Goal: Find specific fact: Find specific fact

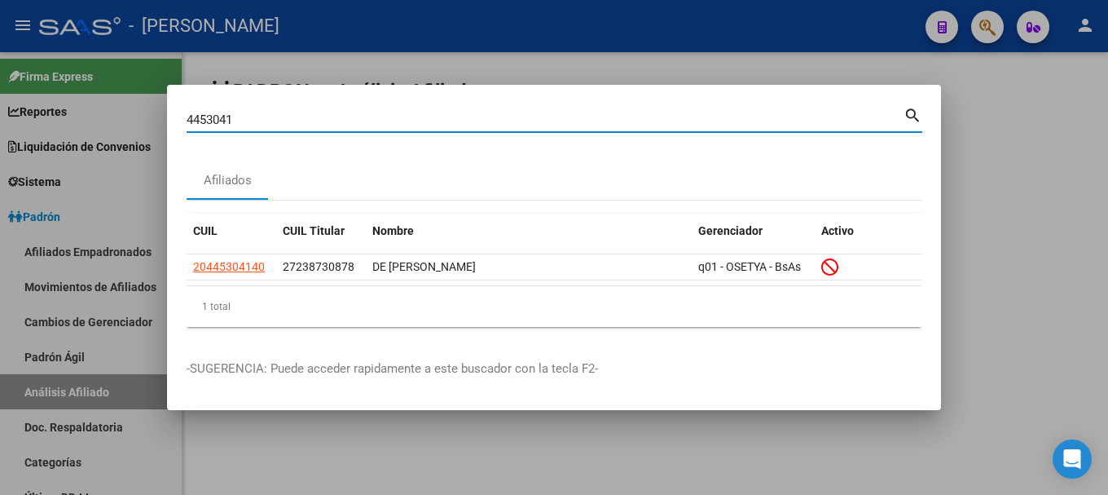
click at [635, 120] on input "4453041" at bounding box center [545, 119] width 717 height 15
type input "20205673068"
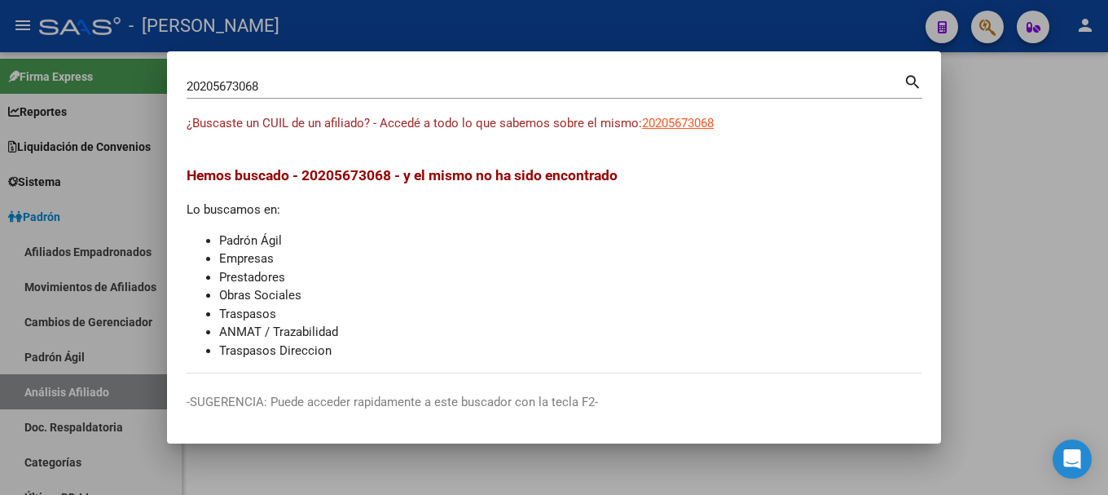
click at [659, 130] on app-link-go-to "20205673068" at bounding box center [678, 123] width 72 height 19
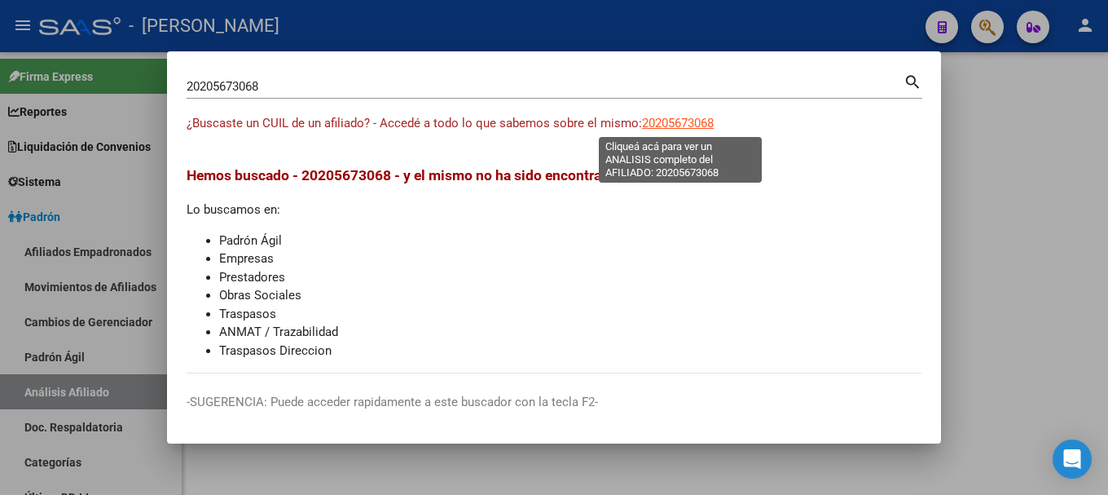
click at [670, 125] on span "20205673068" at bounding box center [678, 123] width 72 height 15
type textarea "20205673068"
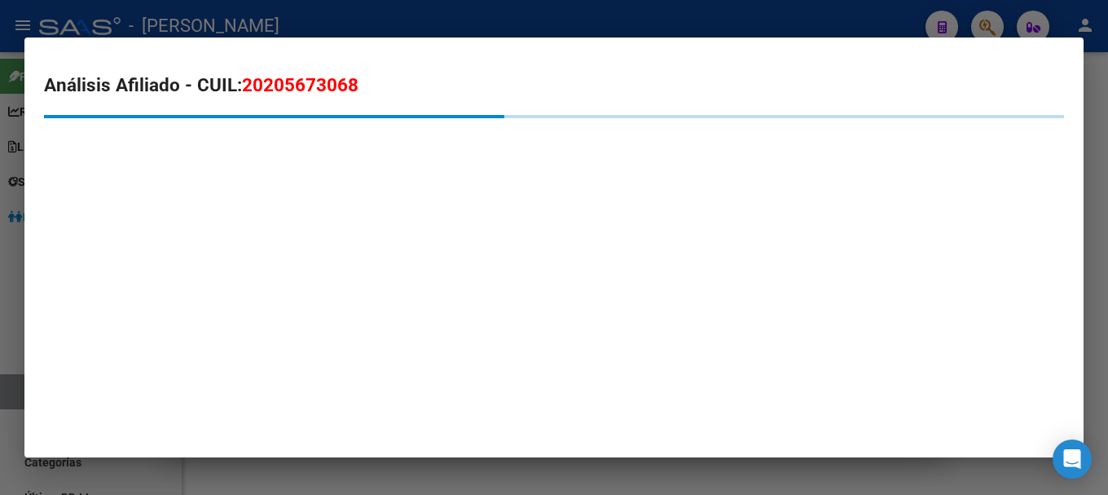
click at [336, 85] on span "20205673068" at bounding box center [300, 84] width 117 height 21
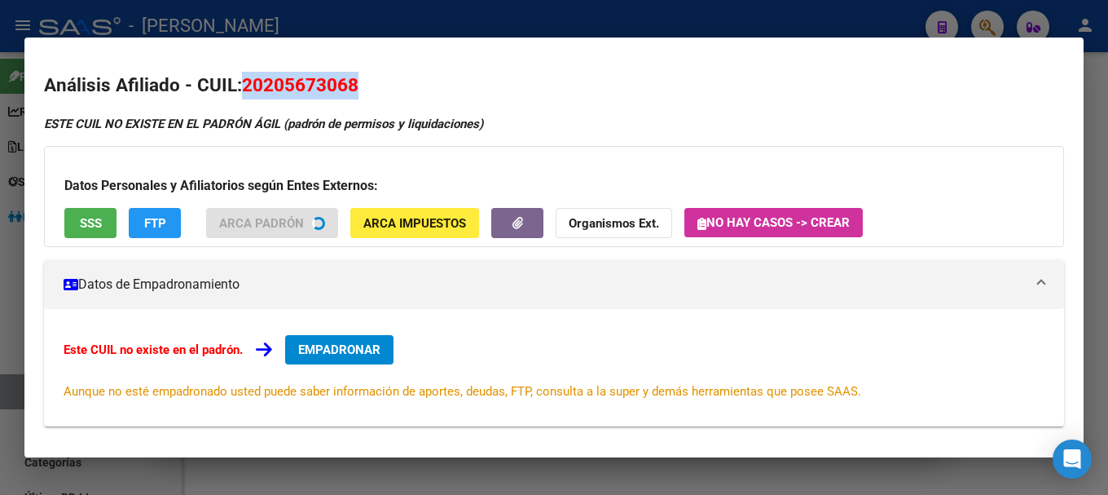
copy span "20205673068"
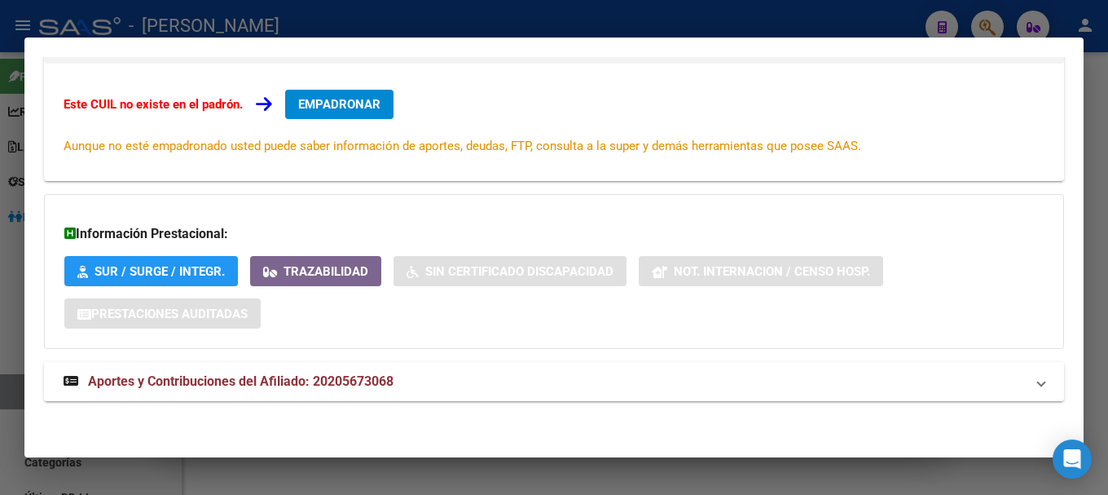
click at [424, 378] on mat-panel-title "Aportes y Contribuciones del Afiliado: 20205673068" at bounding box center [544, 381] width 961 height 20
